Goal: Task Accomplishment & Management: Manage account settings

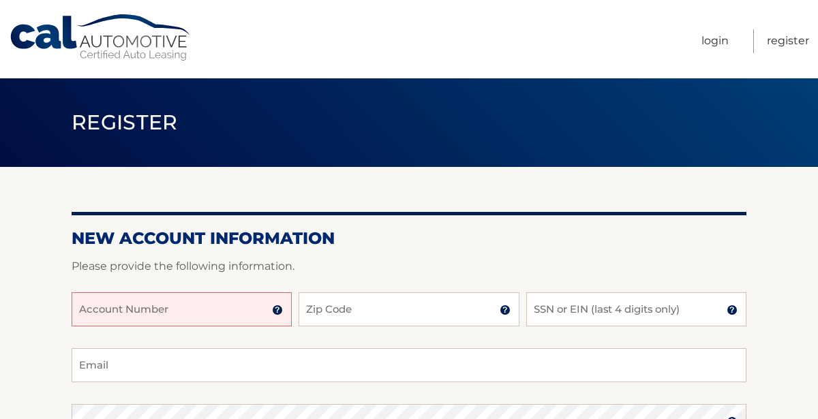
click at [144, 306] on input "Account Number" at bounding box center [182, 310] width 220 height 34
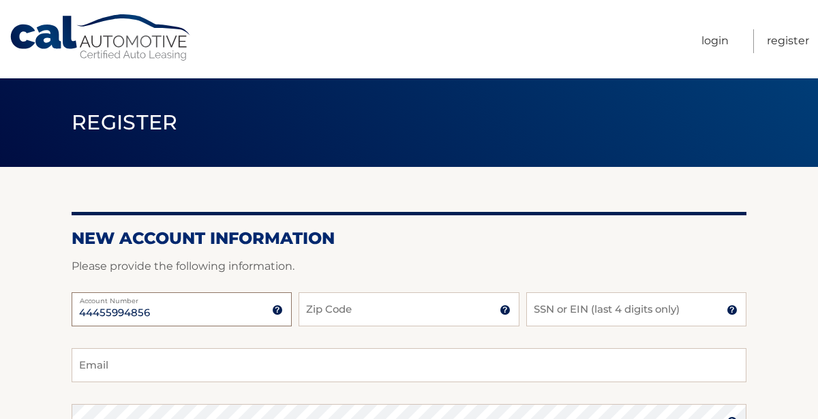
type input "44455994856"
click at [404, 305] on input "Zip Code" at bounding box center [409, 310] width 220 height 34
type input "10303"
type input "[EMAIL_ADDRESS][DOMAIN_NAME]"
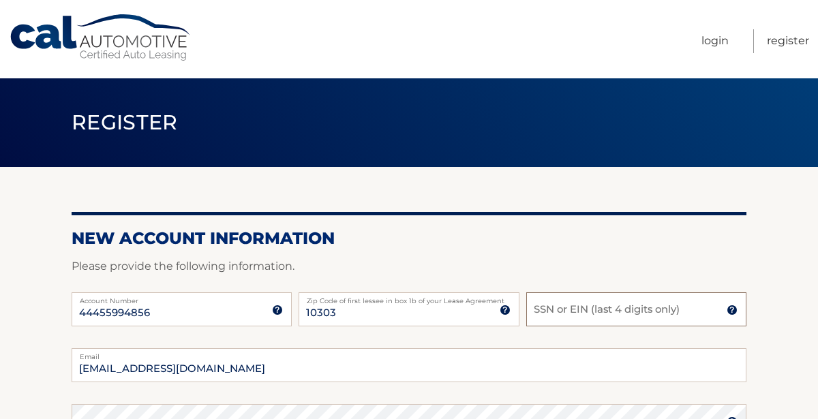
click at [679, 297] on input "SSN or EIN (last 4 digits only)" at bounding box center [637, 310] width 220 height 34
click at [653, 309] on input "SSN or EIN (last 4 digits only)" at bounding box center [637, 310] width 220 height 34
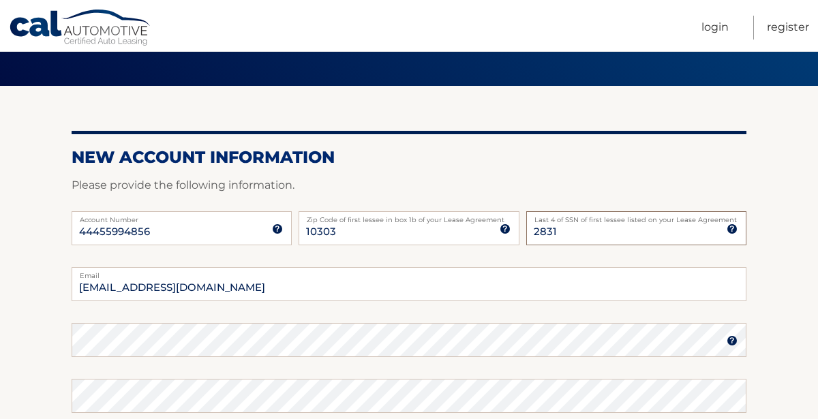
scroll to position [83, 0]
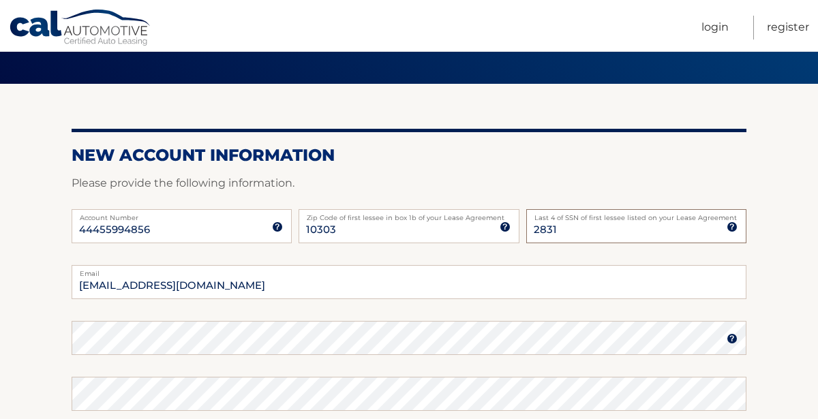
type input "2831"
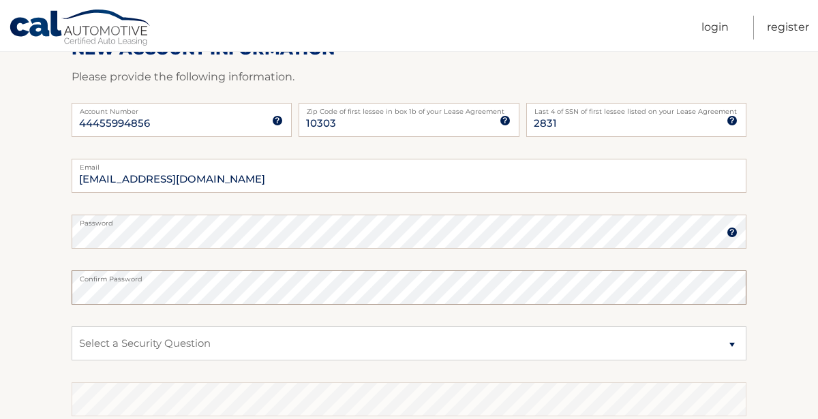
scroll to position [190, 0]
click at [722, 344] on select "Select a Security Question What was the name of your elementary school? What is…" at bounding box center [409, 343] width 675 height 34
select select "1"
click at [72, 326] on select "Select a Security Question What was the name of your elementary school? What is…" at bounding box center [409, 343] width 675 height 34
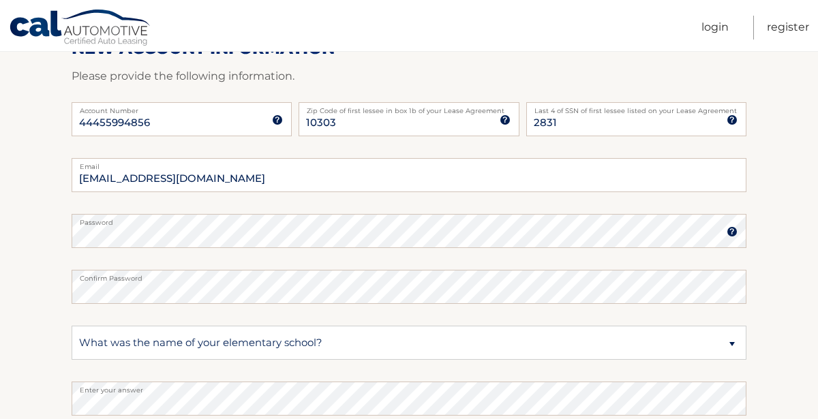
click at [810, 300] on section "New Account Information Please provide the following information. 44455994856 A…" at bounding box center [409, 243] width 818 height 533
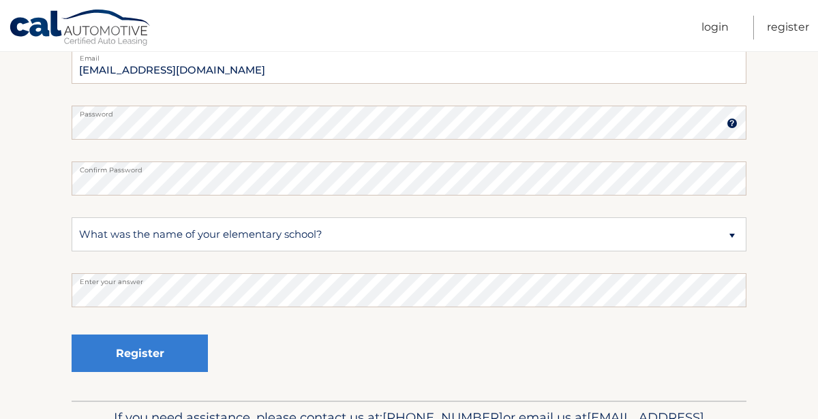
scroll to position [300, 0]
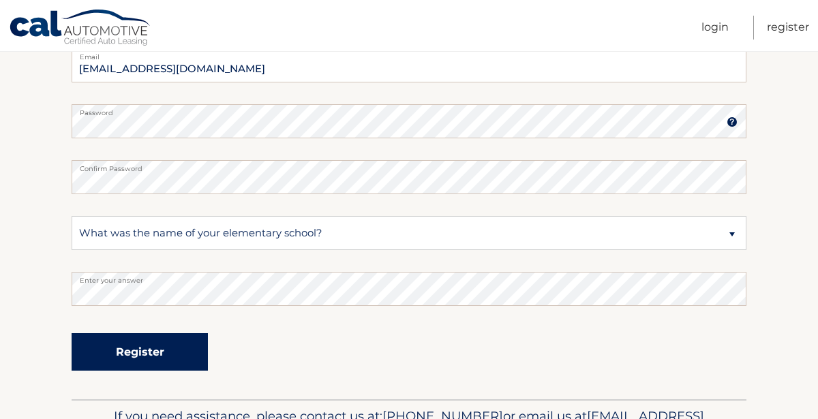
click at [130, 344] on button "Register" at bounding box center [140, 353] width 136 height 38
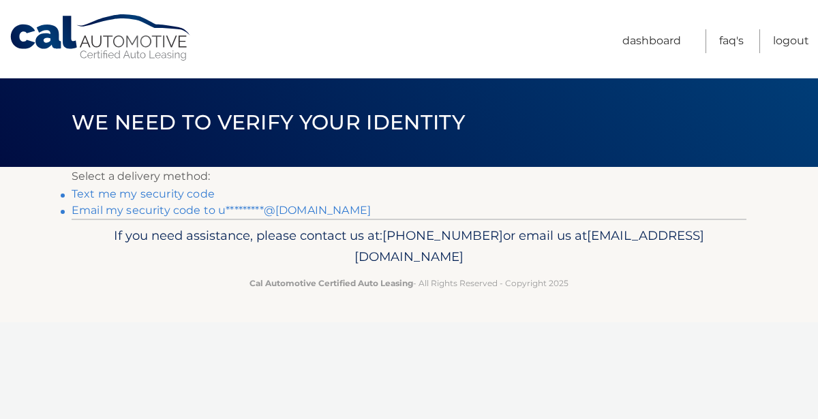
click at [185, 209] on link "Email my security code to u*********@aol.com" at bounding box center [221, 210] width 299 height 13
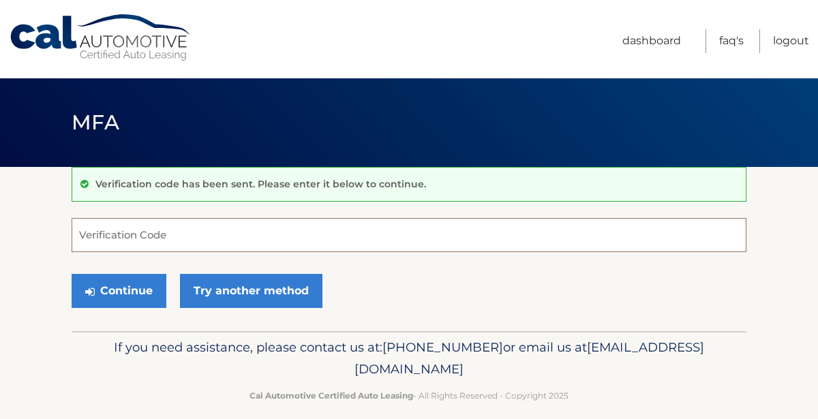
click at [175, 231] on input "Verification Code" at bounding box center [409, 235] width 675 height 34
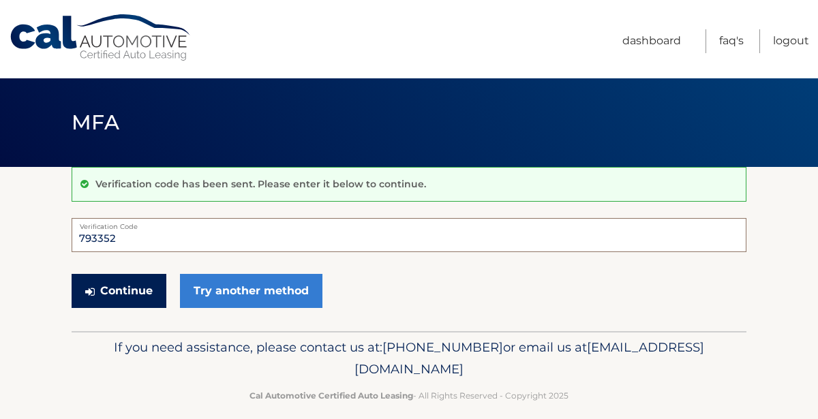
type input "793352"
click at [133, 280] on button "Continue" at bounding box center [119, 291] width 95 height 34
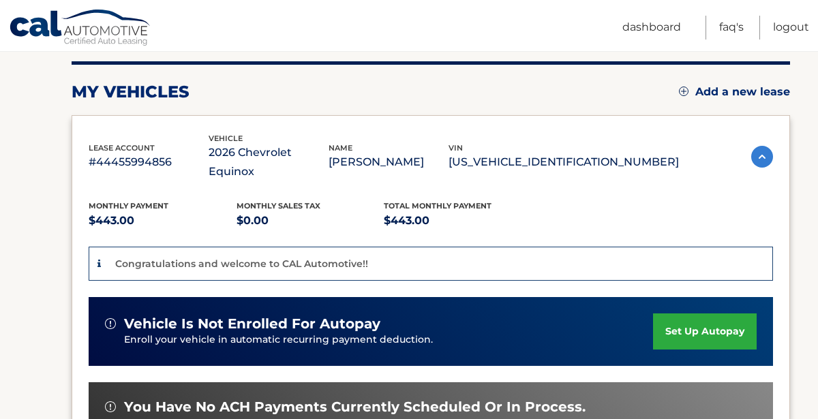
scroll to position [168, 0]
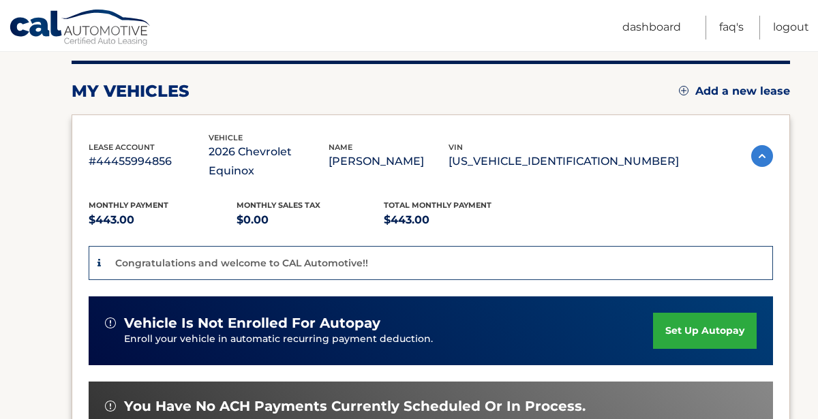
click at [694, 313] on link "set up autopay" at bounding box center [705, 331] width 104 height 36
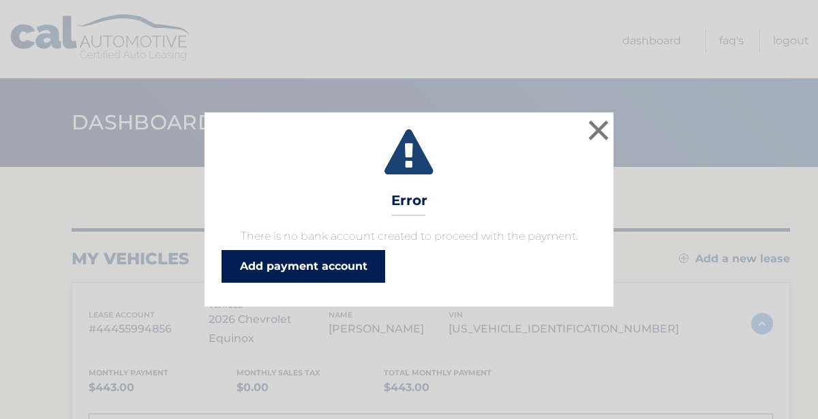
click at [293, 262] on link "Add payment account" at bounding box center [304, 266] width 164 height 33
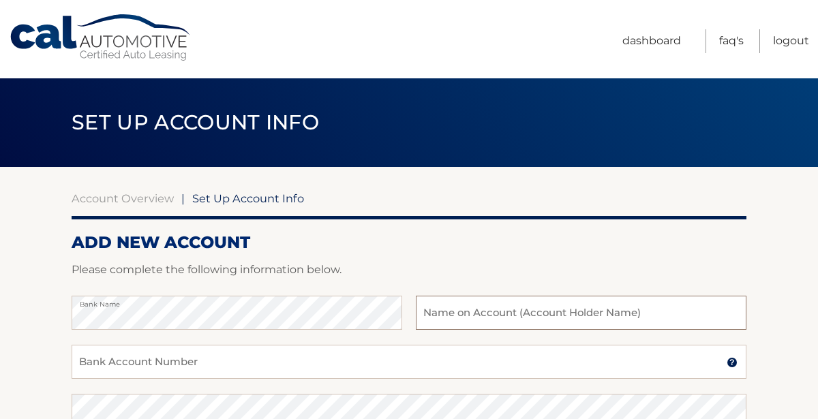
click at [672, 297] on input "text" at bounding box center [581, 313] width 331 height 34
type input "[PERSON_NAME]"
click at [525, 351] on input "Bank Account Number" at bounding box center [409, 362] width 675 height 34
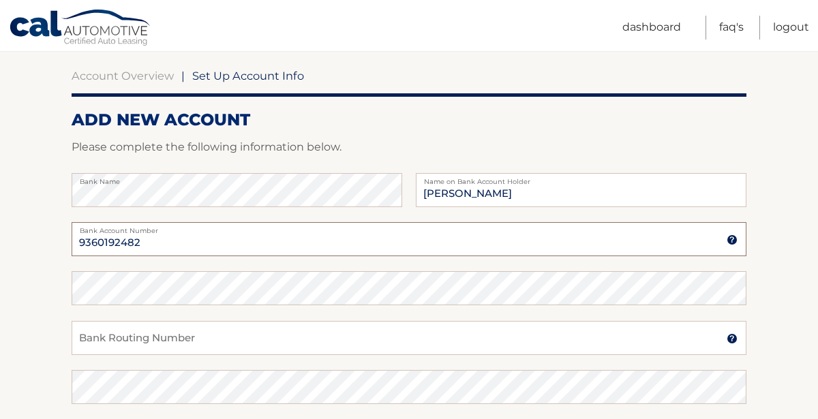
scroll to position [123, 0]
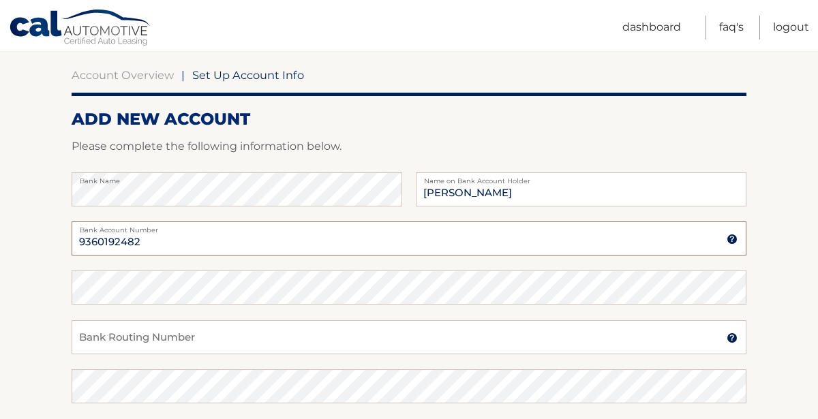
type input "9360192482"
click at [245, 325] on input "Bank Routing Number" at bounding box center [409, 338] width 675 height 34
type input "021000021"
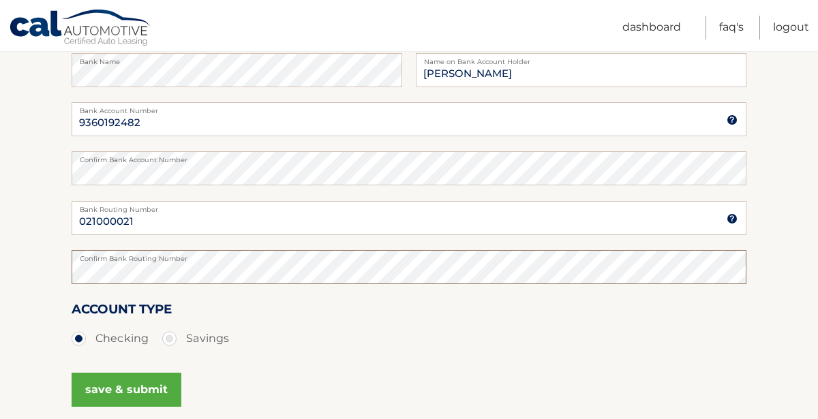
scroll to position [243, 0]
click at [117, 391] on button "save & submit" at bounding box center [127, 389] width 110 height 34
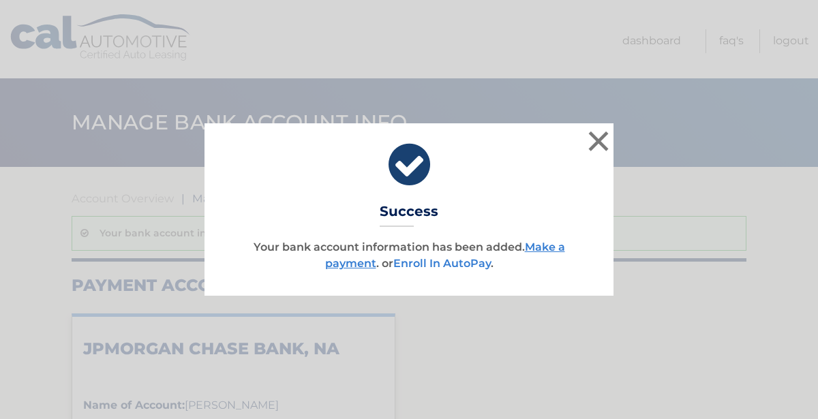
click at [434, 260] on link "Enroll In AutoPay" at bounding box center [443, 263] width 98 height 13
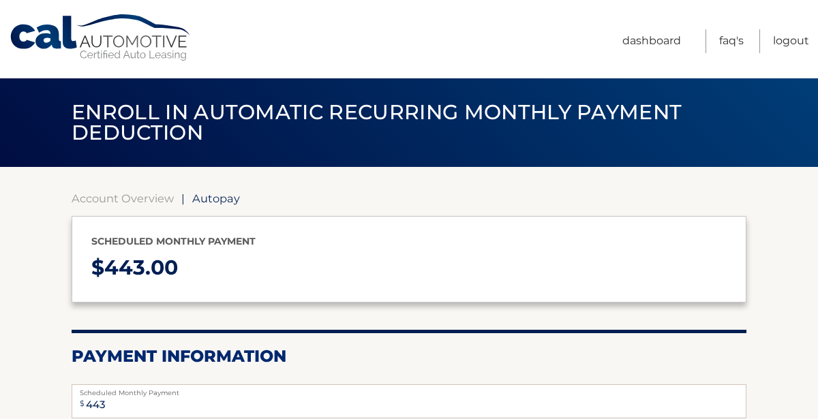
select select "YWE4NDU5OTQtMjAxNS00NTc0LThlOTMtMzI4YWY1MDE1ZjBj"
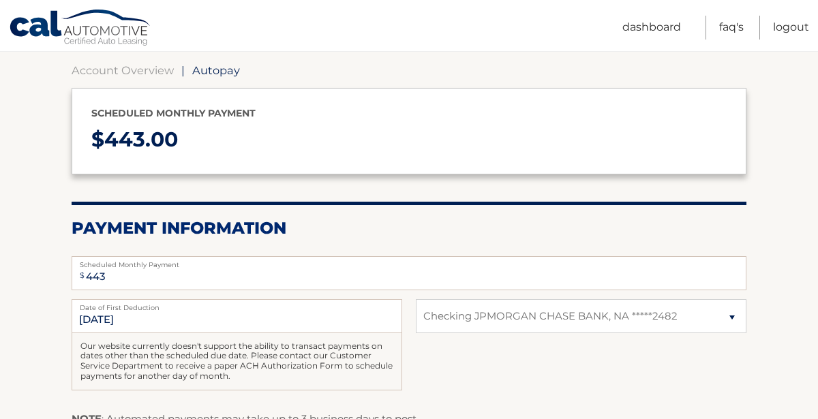
scroll to position [128, 0]
click at [794, 288] on section "Account Overview | Autopay Scheduled monthly payment $ 443.00 Payment Informati…" at bounding box center [409, 296] width 818 height 514
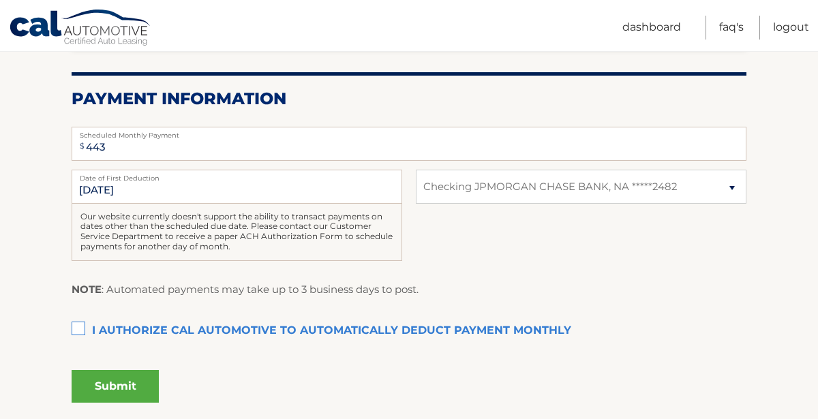
scroll to position [270, 0]
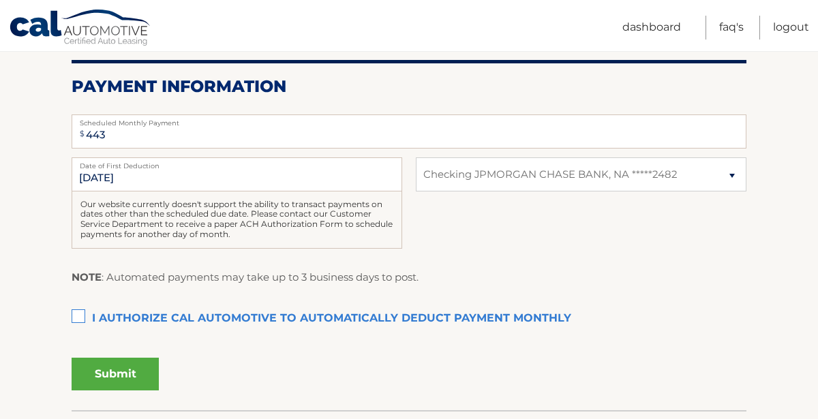
click at [78, 312] on label "I authorize cal automotive to automatically deduct payment monthly This checkbo…" at bounding box center [409, 319] width 675 height 27
click at [0, 0] on input "I authorize cal automotive to automatically deduct payment monthly This checkbo…" at bounding box center [0, 0] width 0 height 0
click at [123, 367] on button "Submit" at bounding box center [115, 374] width 87 height 33
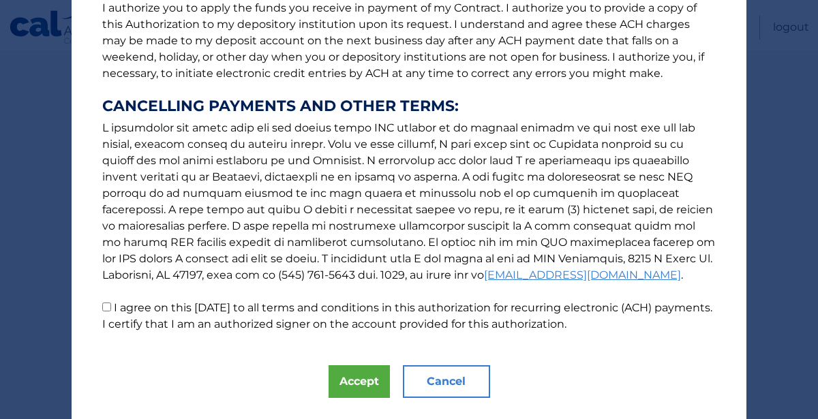
scroll to position [213, 0]
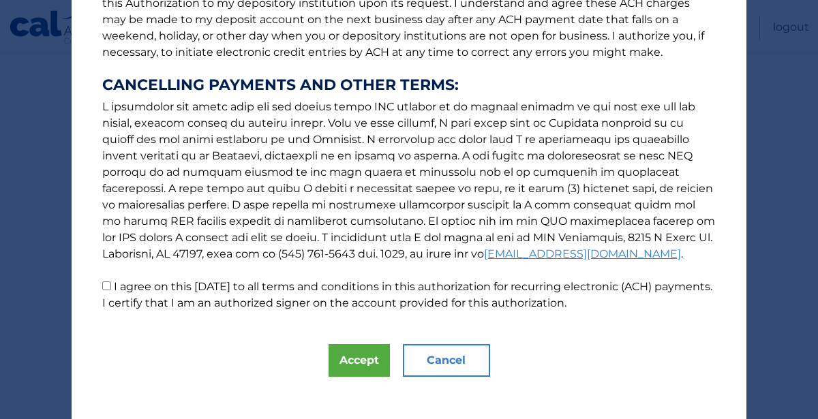
click at [106, 285] on input "I agree on this 09/03/2025 to all terms and conditions in this authorization fo…" at bounding box center [106, 286] width 9 height 9
checkbox input "true"
click at [370, 361] on button "Accept" at bounding box center [359, 360] width 61 height 33
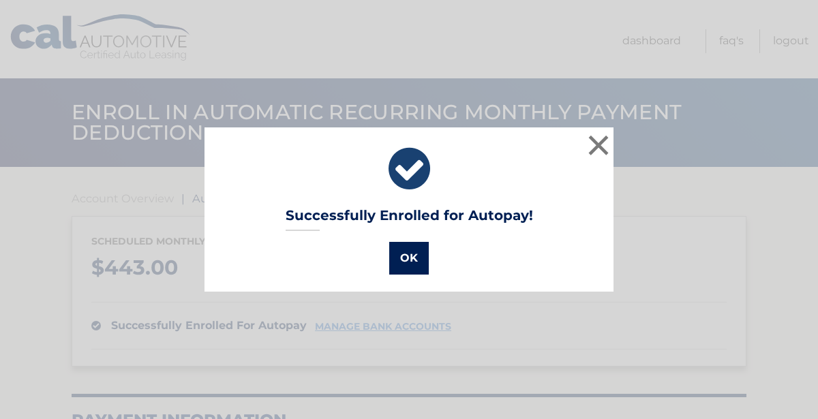
click at [405, 251] on button "OK" at bounding box center [409, 258] width 40 height 33
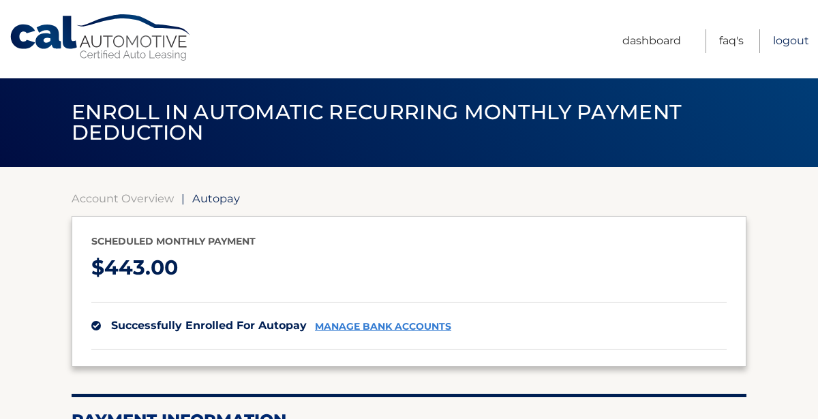
click at [780, 42] on link "Logout" at bounding box center [791, 41] width 36 height 24
